Goal: Navigation & Orientation: Understand site structure

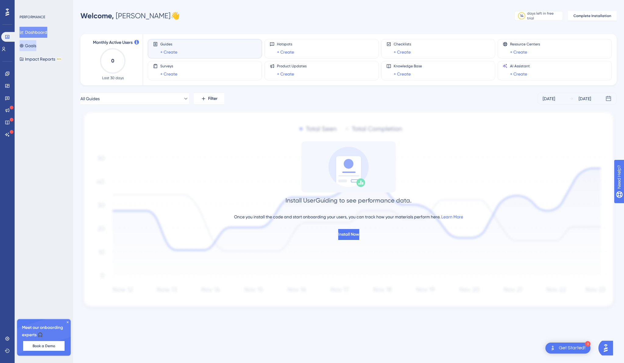
click at [24, 48] on button "Goals" at bounding box center [27, 45] width 17 height 11
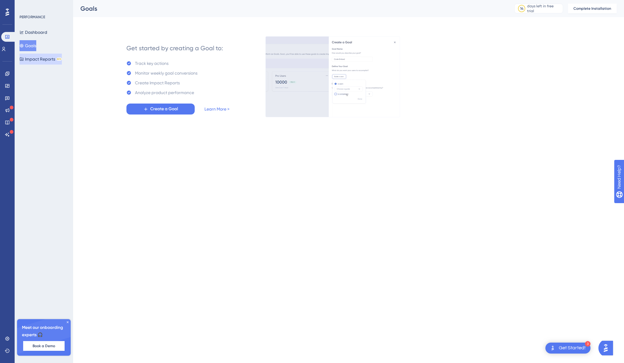
click at [30, 59] on button "Impact Reports BETA" at bounding box center [40, 59] width 42 height 11
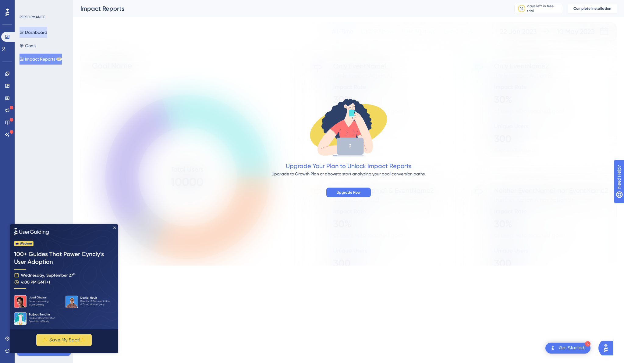
click at [31, 33] on button "Dashboard" at bounding box center [33, 32] width 28 height 11
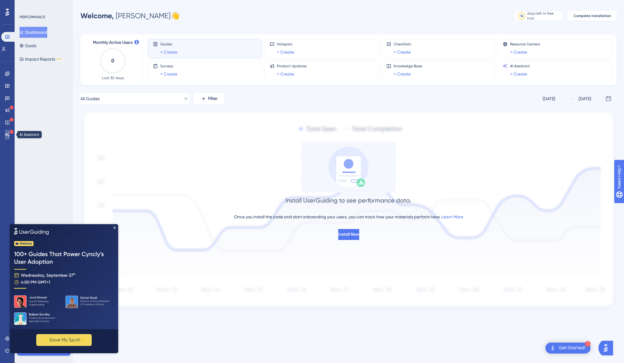
click at [9, 132] on icon at bounding box center [7, 134] width 5 height 5
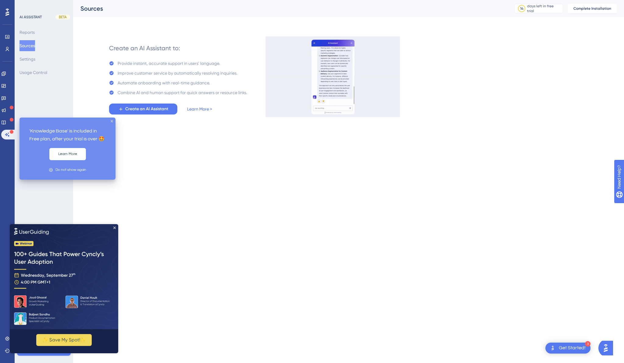
click at [11, 117] on div "Engagement Widgets Feedback Product Updates Knowledge Base AI Assistant" at bounding box center [7, 104] width 12 height 71
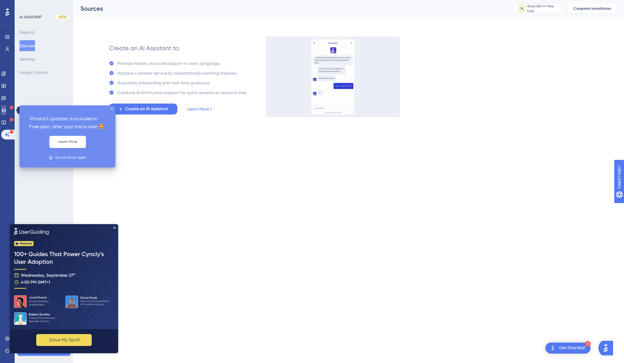
click at [6, 109] on icon at bounding box center [3, 110] width 5 height 5
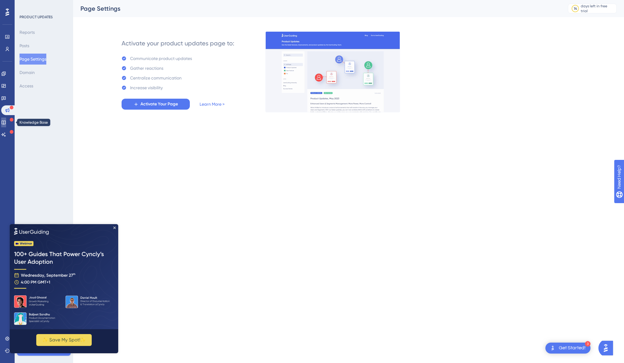
click at [6, 127] on link at bounding box center [3, 123] width 5 height 10
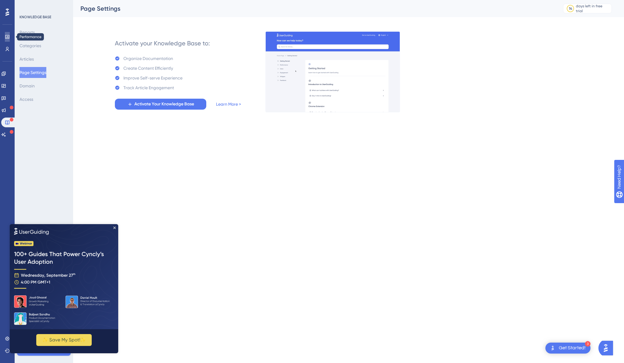
click at [6, 38] on icon at bounding box center [7, 36] width 5 height 5
